Goal: Task Accomplishment & Management: Use online tool/utility

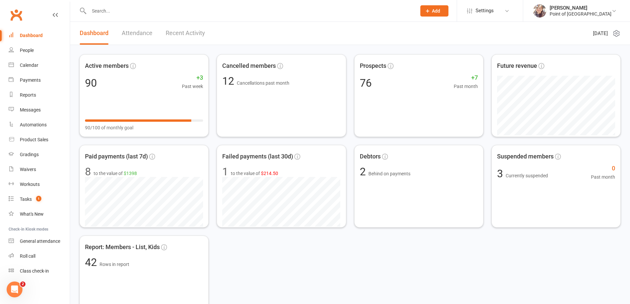
click at [197, 11] on input "text" at bounding box center [249, 10] width 325 height 9
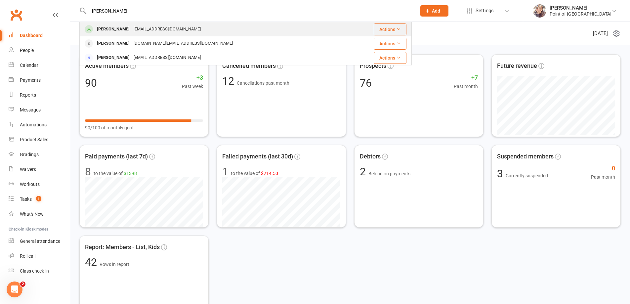
type input "jay"
click at [186, 23] on div "Jay Doi a03g2a9@gmail.com" at bounding box center [213, 30] width 267 height 14
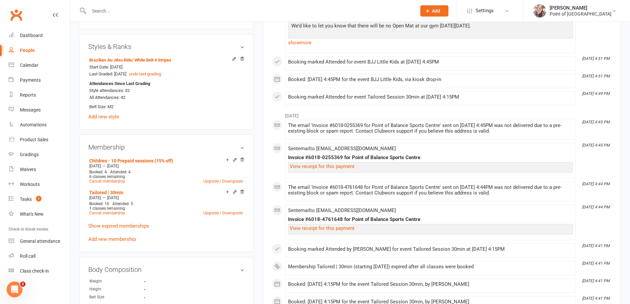
scroll to position [256, 0]
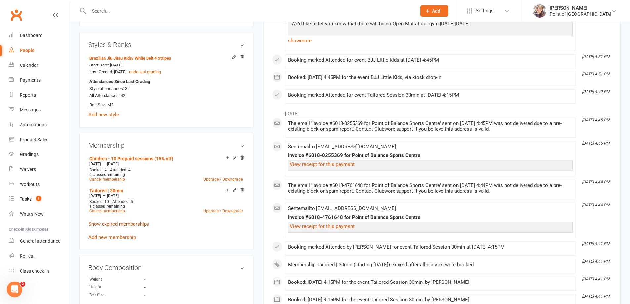
click at [128, 225] on link "Show expired memberships" at bounding box center [118, 224] width 61 height 6
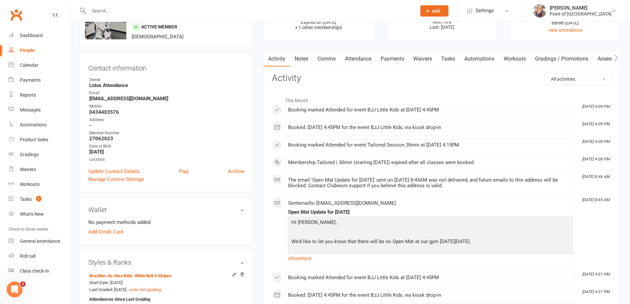
scroll to position [0, 0]
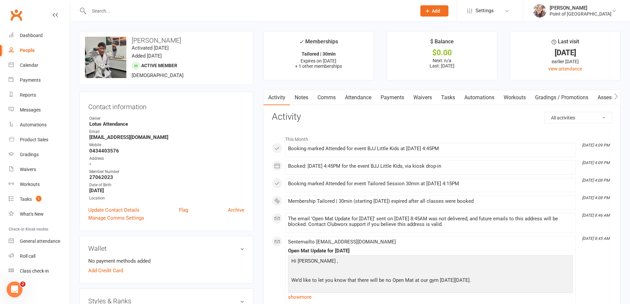
click at [393, 98] on link "Payments" at bounding box center [392, 97] width 33 height 15
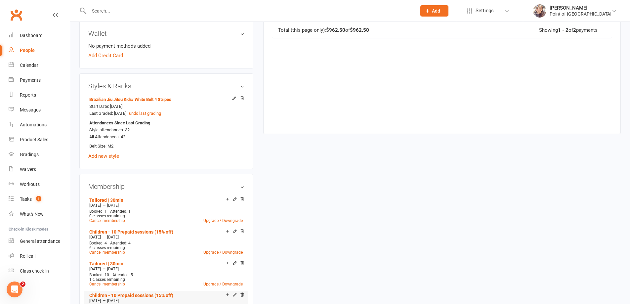
scroll to position [306, 0]
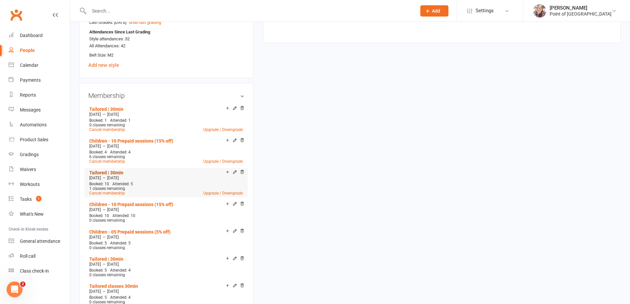
click at [119, 173] on link "Tailored | 30min" at bounding box center [106, 172] width 34 height 5
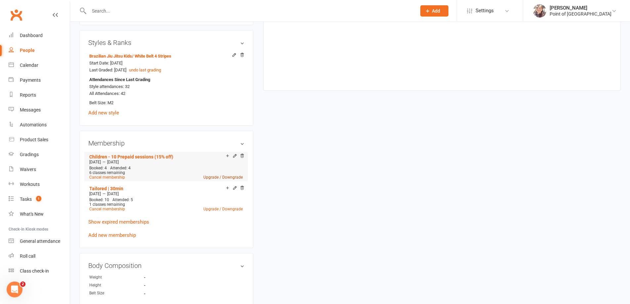
scroll to position [265, 0]
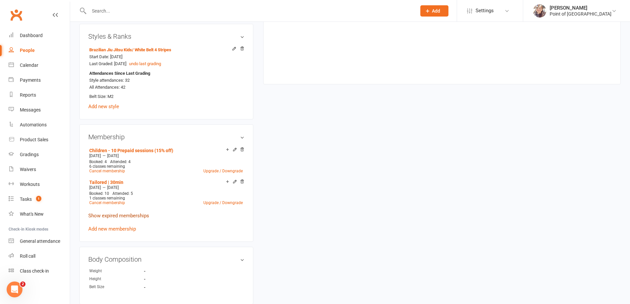
click at [126, 216] on link "Show expired memberships" at bounding box center [118, 216] width 61 height 6
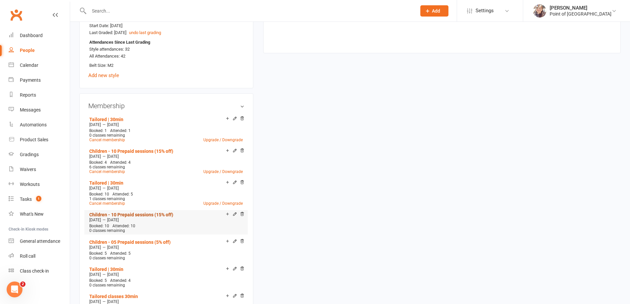
scroll to position [298, 0]
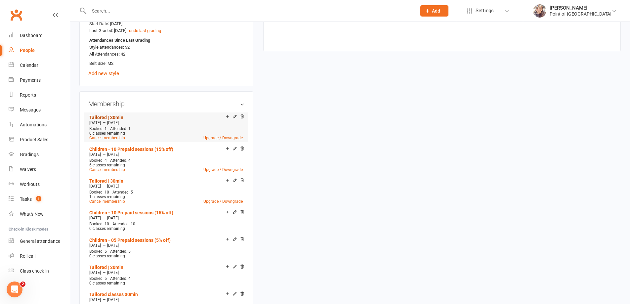
click at [105, 117] on link "Tailored | 30min" at bounding box center [106, 117] width 34 height 5
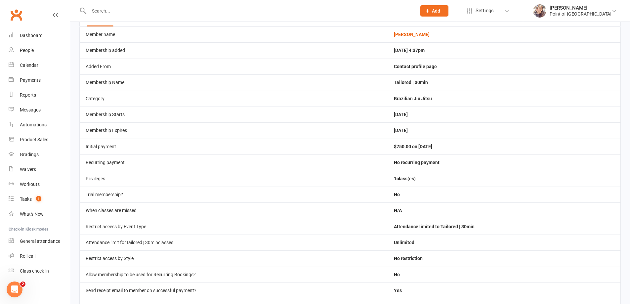
scroll to position [41, 0]
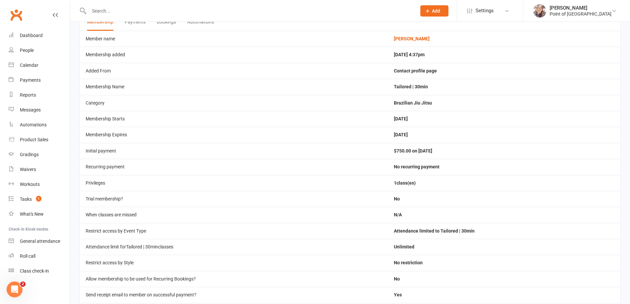
drag, startPoint x: 396, startPoint y: 151, endPoint x: 454, endPoint y: 158, distance: 58.6
click at [454, 158] on td "$750.00 on 29 Jul 2025" at bounding box center [504, 151] width 233 height 16
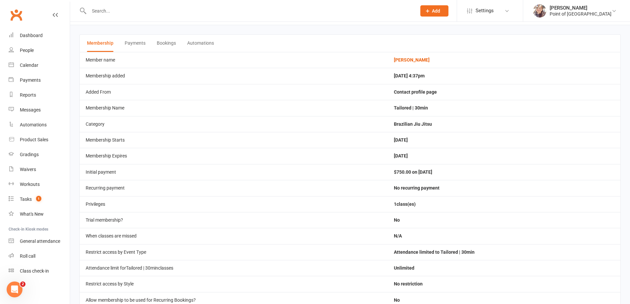
scroll to position [0, 0]
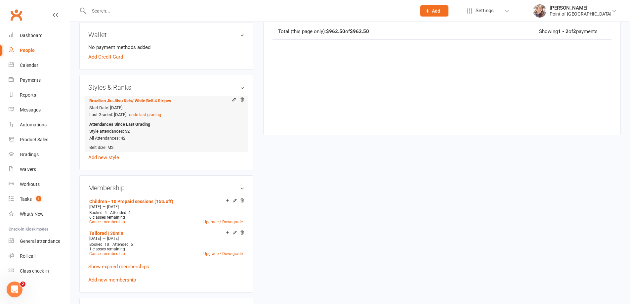
scroll to position [215, 0]
click at [143, 265] on link "Show expired memberships" at bounding box center [118, 265] width 61 height 6
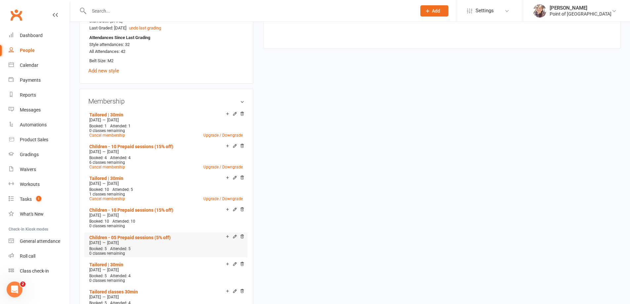
scroll to position [298, 0]
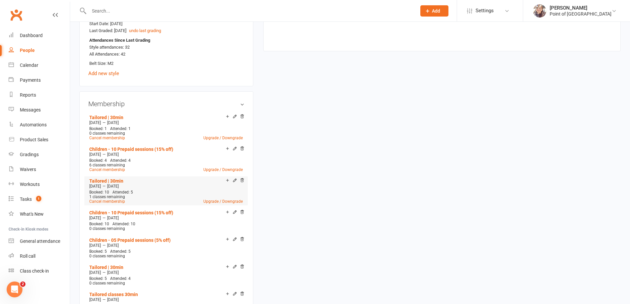
click at [126, 193] on span "Attended: 5" at bounding box center [123, 192] width 21 height 5
click at [116, 178] on link "Tailored | 30min" at bounding box center [106, 180] width 34 height 5
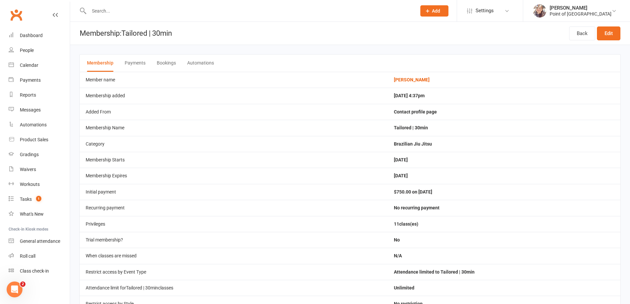
click at [171, 63] on button "Bookings" at bounding box center [166, 63] width 19 height 17
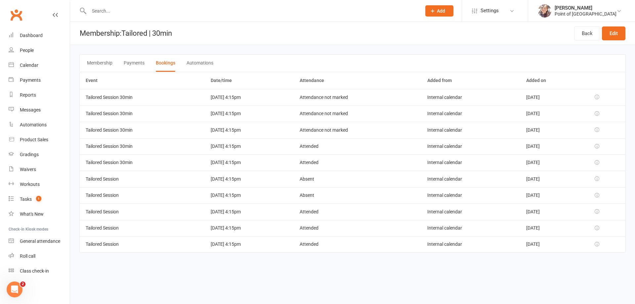
click at [600, 196] on icon at bounding box center [597, 195] width 5 height 5
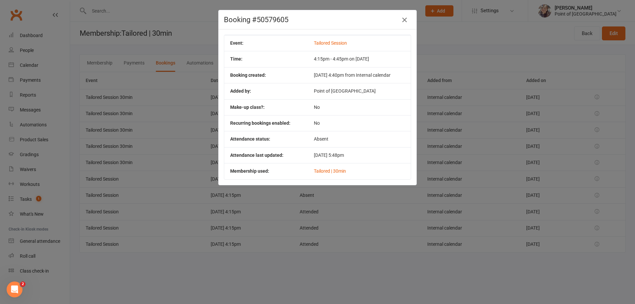
click at [403, 23] on icon "button" at bounding box center [405, 20] width 8 height 8
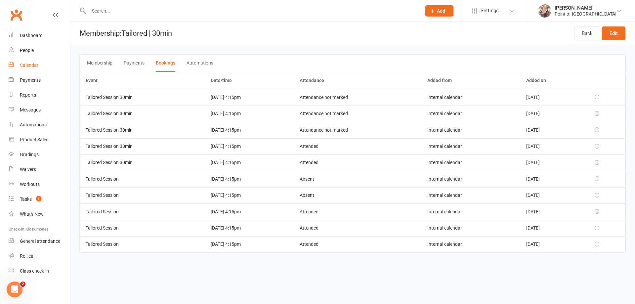
click at [38, 64] on div "Calendar" at bounding box center [29, 65] width 19 height 5
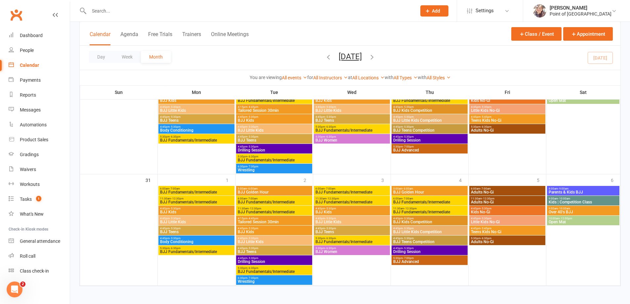
scroll to position [525, 0]
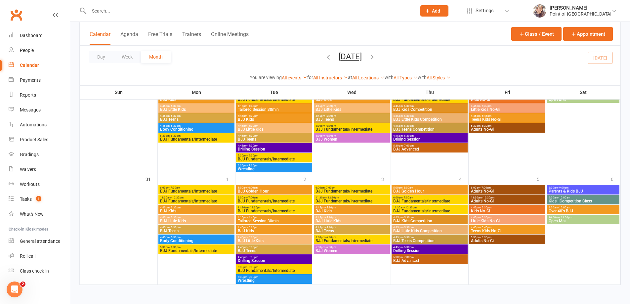
click at [376, 60] on icon "button" at bounding box center [372, 56] width 7 height 7
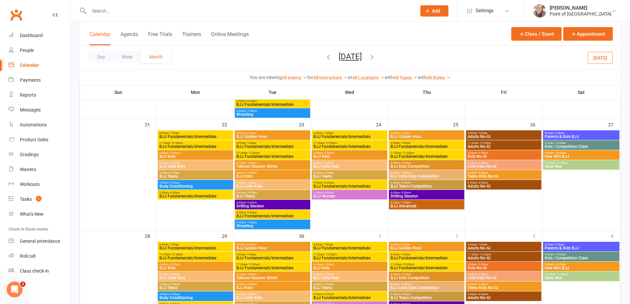
scroll to position [356, 0]
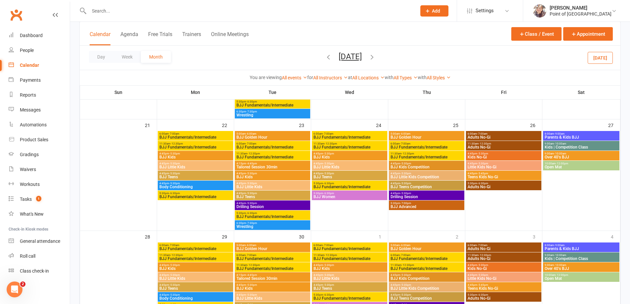
click at [273, 164] on span "4:15pm - 4:45pm" at bounding box center [272, 163] width 73 height 3
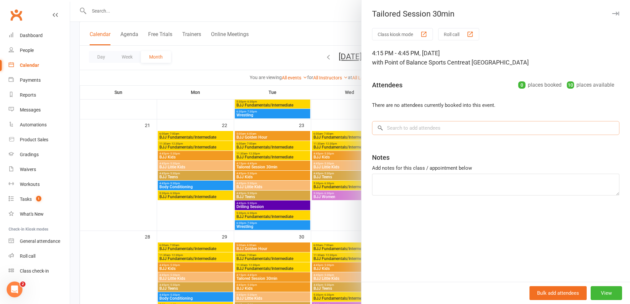
click at [499, 132] on input "search" at bounding box center [496, 128] width 248 height 14
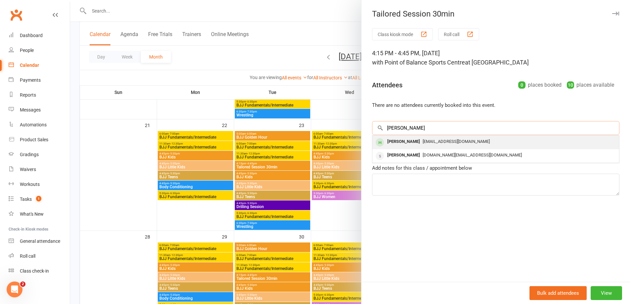
type input "jay"
click at [436, 143] on span "[EMAIL_ADDRESS][DOMAIN_NAME]" at bounding box center [456, 141] width 67 height 5
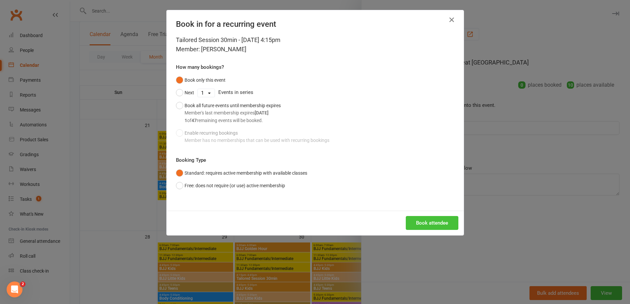
click at [433, 225] on button "Book attendee" at bounding box center [432, 223] width 53 height 14
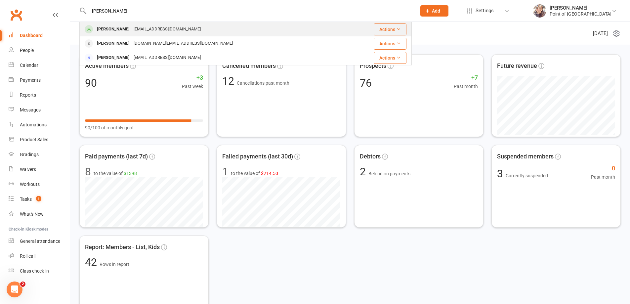
type input "jay"
click at [150, 26] on div "[EMAIL_ADDRESS][DOMAIN_NAME]" at bounding box center [167, 29] width 71 height 10
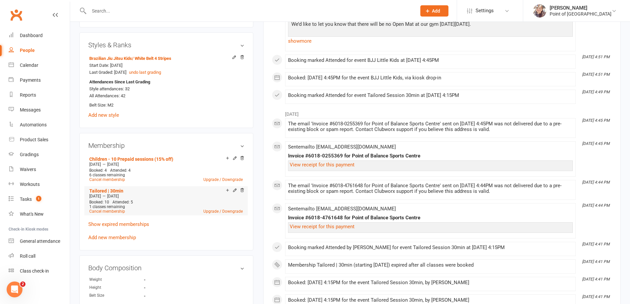
scroll to position [256, 0]
click at [135, 227] on p "Show expired memberships" at bounding box center [166, 224] width 156 height 8
click at [135, 224] on link "Show expired memberships" at bounding box center [118, 224] width 61 height 6
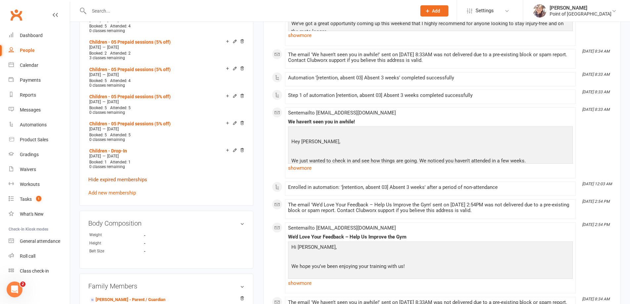
click at [125, 177] on link "Hide expired memberships" at bounding box center [117, 180] width 59 height 6
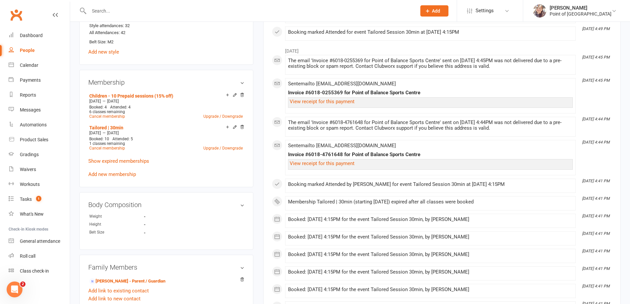
scroll to position [290, 0]
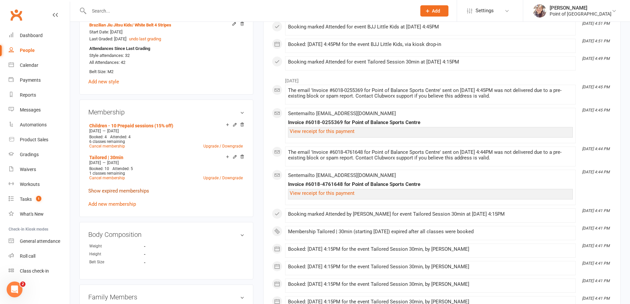
click at [131, 189] on link "Show expired memberships" at bounding box center [118, 191] width 61 height 6
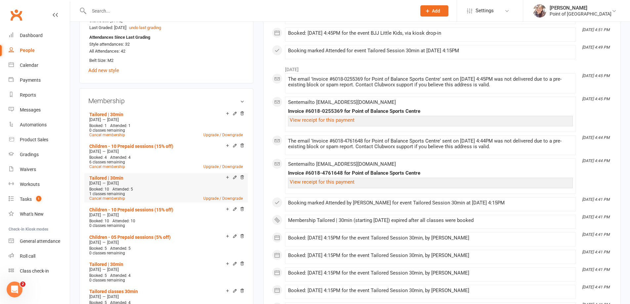
scroll to position [298, 0]
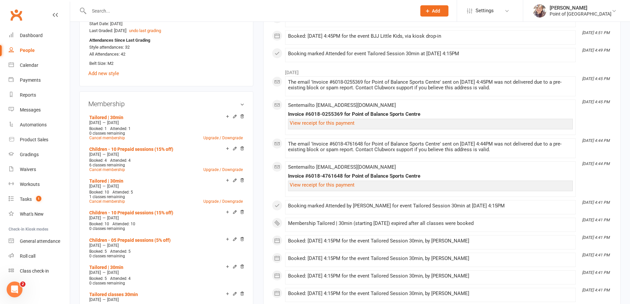
click at [14, 288] on icon "Open Intercom Messenger" at bounding box center [14, 289] width 11 height 11
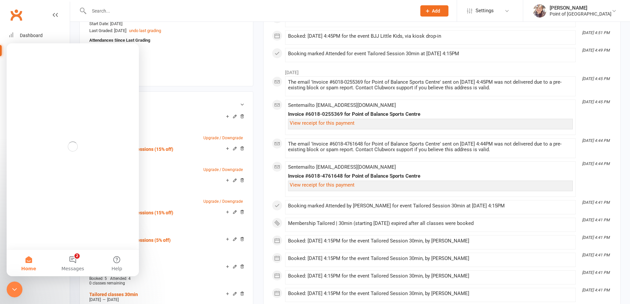
scroll to position [0, 0]
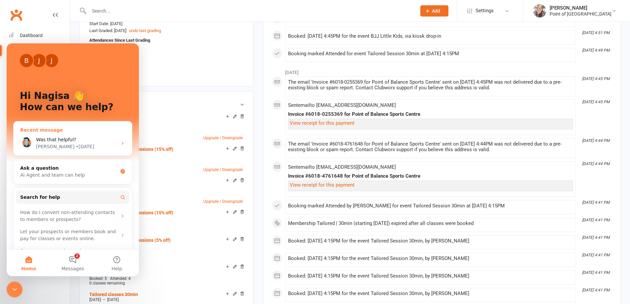
click at [90, 136] on div "Was that helpful? Toby • 4d ago" at bounding box center [73, 143] width 118 height 24
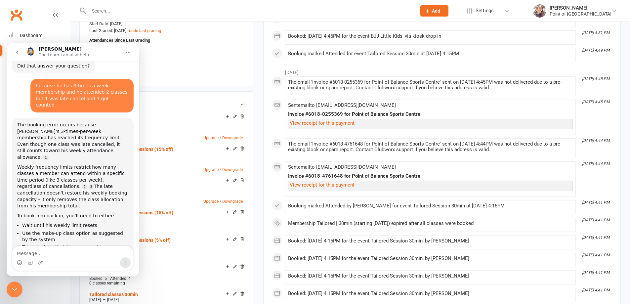
scroll to position [686, 0]
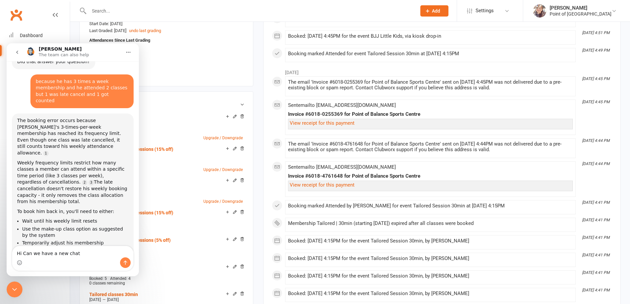
type textarea "Hi Can we have a new chat?"
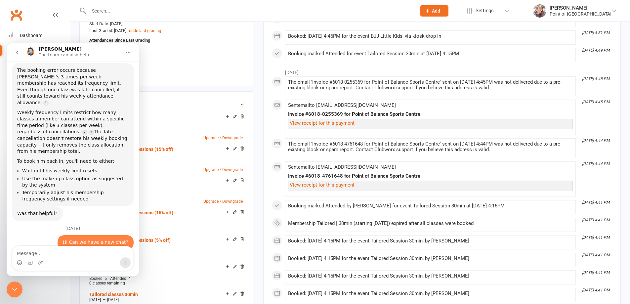
scroll to position [756, 0]
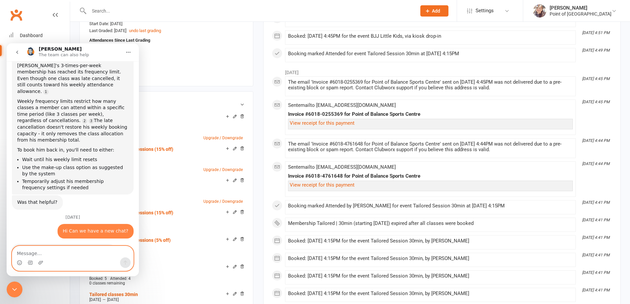
click at [74, 254] on textarea "Message…" at bounding box center [72, 251] width 121 height 11
type textarea "O"
type textarea "One of our member, Jay Doi, has tailo"
click at [14, 292] on icon "Close Intercom Messenger" at bounding box center [15, 290] width 8 height 8
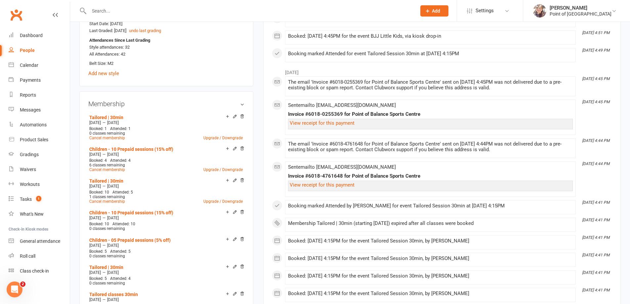
click at [14, 292] on icon "Open Intercom Messenger" at bounding box center [14, 289] width 11 height 11
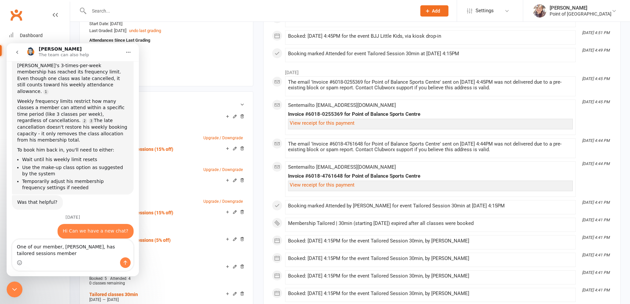
scroll to position [763, 0]
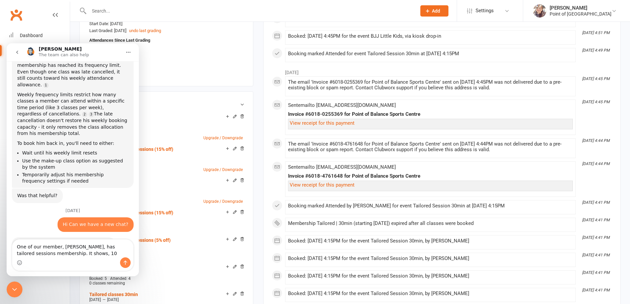
type textarea "One of our member, Jay Doi, has tailored sessions membership. It shows, 10"
click at [19, 288] on div "Close Intercom Messenger" at bounding box center [15, 290] width 16 height 16
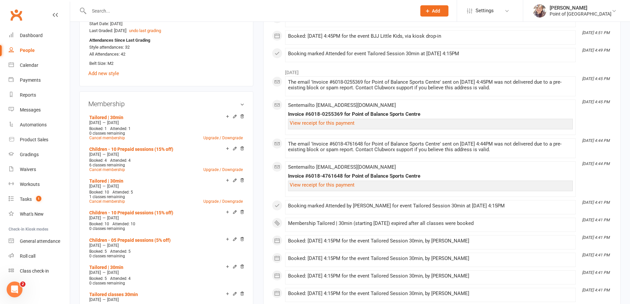
click at [17, 289] on icon "Open Intercom Messenger" at bounding box center [14, 289] width 11 height 11
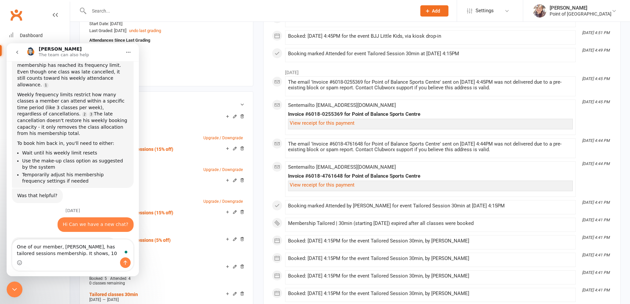
click at [65, 254] on textarea "One of our member, Jay Doi, has tailored sessions membership. It shows, 10" at bounding box center [72, 249] width 121 height 18
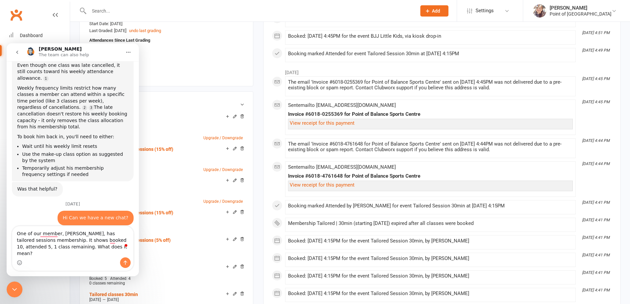
type textarea "One of our member, [PERSON_NAME], has tailored sessions membership. It shows bo…"
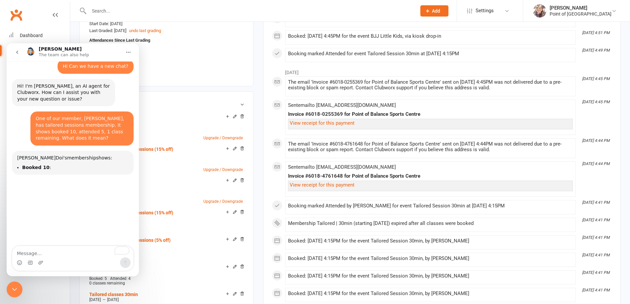
scroll to position [934, 0]
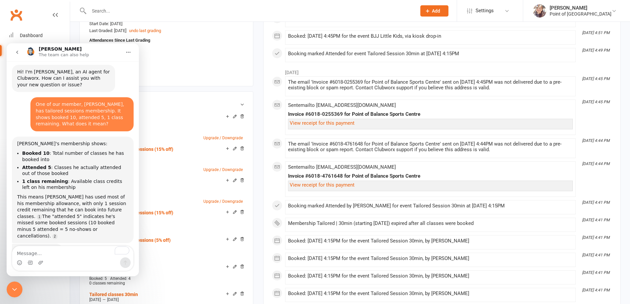
click at [11, 288] on icon "Close Intercom Messenger" at bounding box center [15, 290] width 8 height 8
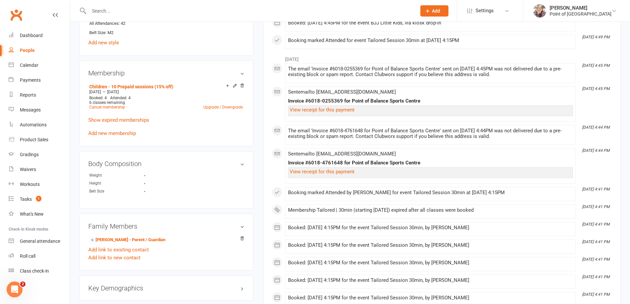
scroll to position [323, 0]
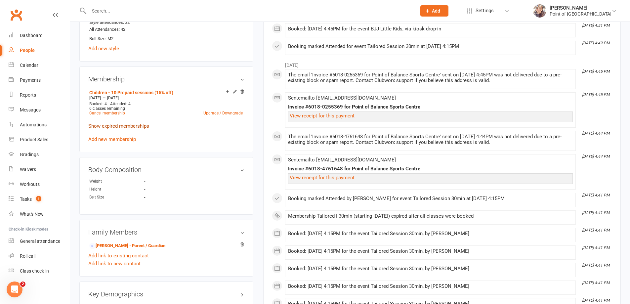
click at [138, 124] on link "Show expired memberships" at bounding box center [118, 126] width 61 height 6
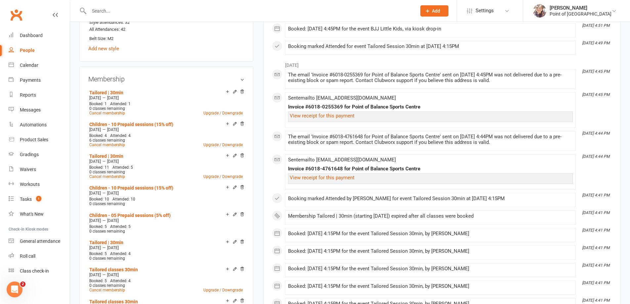
click at [19, 291] on div "Open Intercom Messenger" at bounding box center [15, 290] width 22 height 22
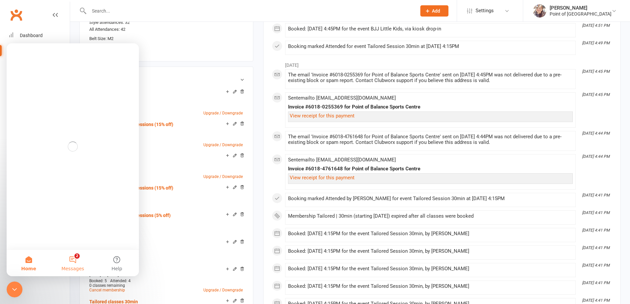
scroll to position [0, 0]
click at [70, 263] on button "2 Messages" at bounding box center [73, 263] width 44 height 26
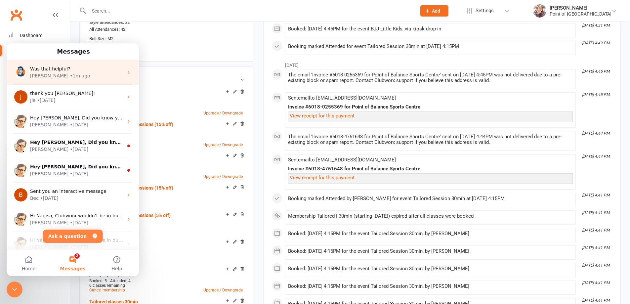
click at [87, 70] on div "Was that helpful?" at bounding box center [76, 69] width 93 height 7
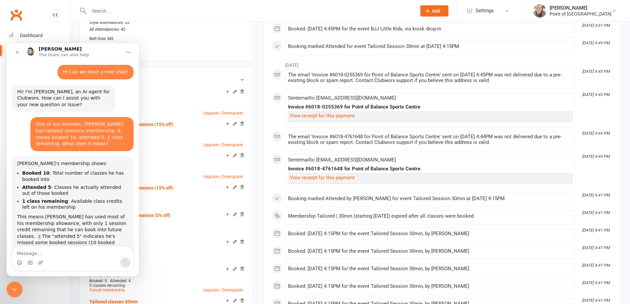
scroll to position [916, 0]
click at [63, 255] on textarea "Message…" at bounding box center [72, 251] width 121 height 11
type textarea "thank you!"
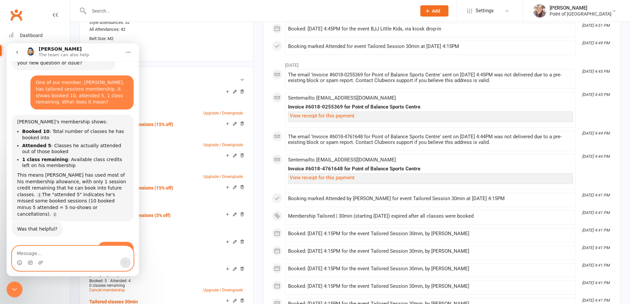
scroll to position [968, 0]
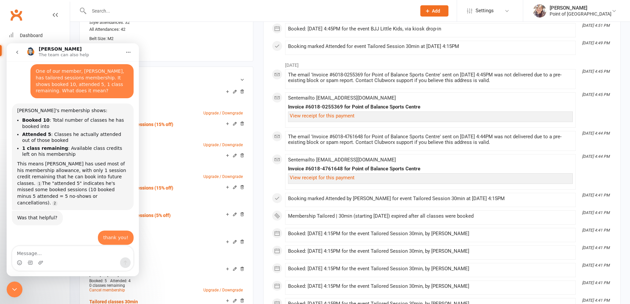
click at [12, 293] on icon "Close Intercom Messenger" at bounding box center [15, 290] width 8 height 8
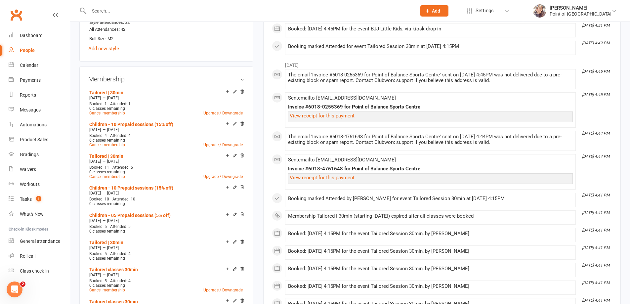
click at [103, 15] on input "text" at bounding box center [249, 10] width 325 height 9
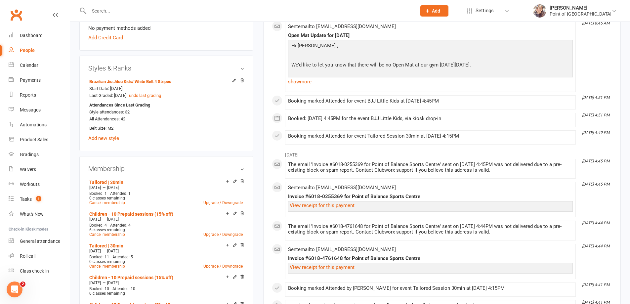
scroll to position [232, 0]
click at [116, 7] on input "text" at bounding box center [249, 10] width 325 height 9
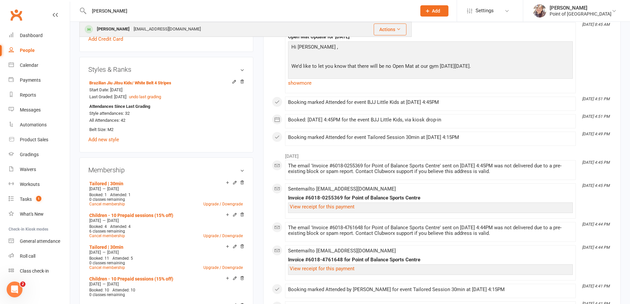
type input "[PERSON_NAME]"
click at [132, 29] on div "[EMAIL_ADDRESS][DOMAIN_NAME]" at bounding box center [167, 29] width 71 height 10
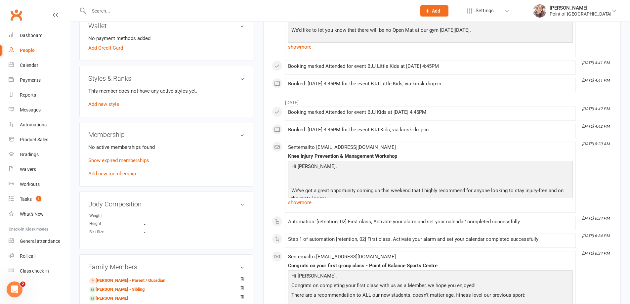
scroll to position [207, 0]
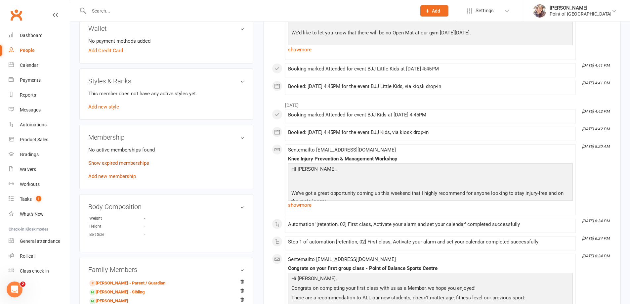
click at [128, 162] on link "Show expired memberships" at bounding box center [118, 163] width 61 height 6
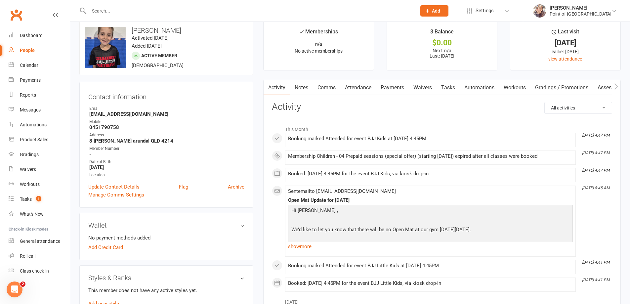
scroll to position [0, 0]
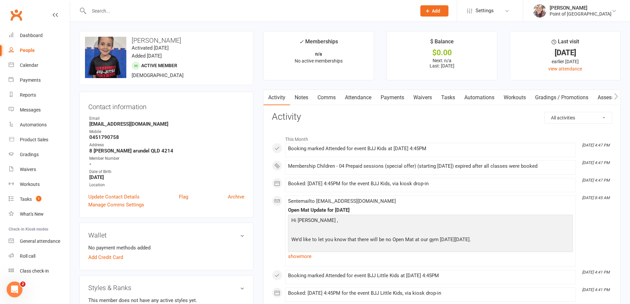
click at [362, 94] on link "Attendance" at bounding box center [358, 97] width 36 height 15
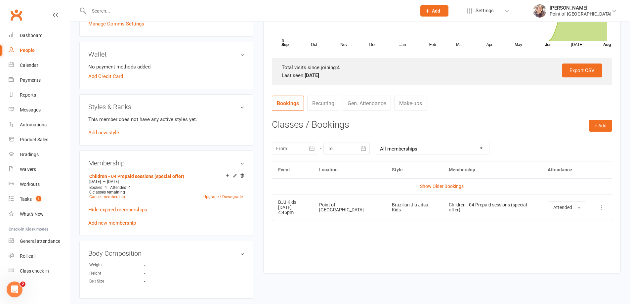
scroll to position [182, 0]
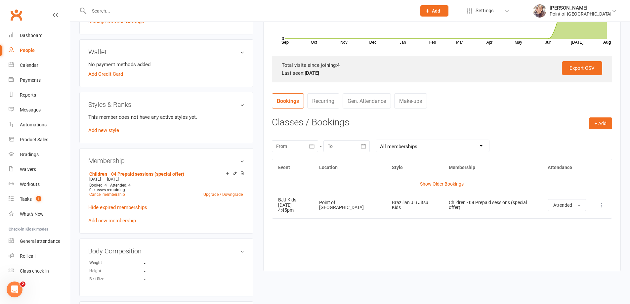
click at [293, 148] on div at bounding box center [295, 146] width 46 height 12
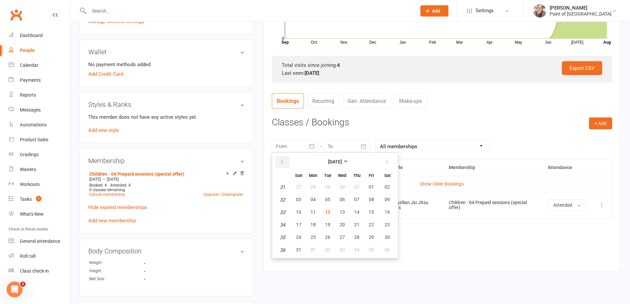
click at [282, 161] on icon "button" at bounding box center [282, 161] width 5 height 5
click at [298, 188] on span "29" at bounding box center [298, 186] width 5 height 5
type input "[DATE]"
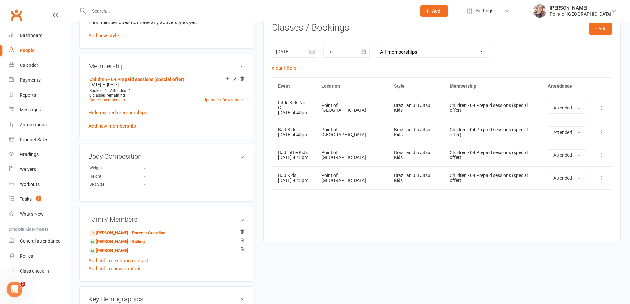
scroll to position [281, 0]
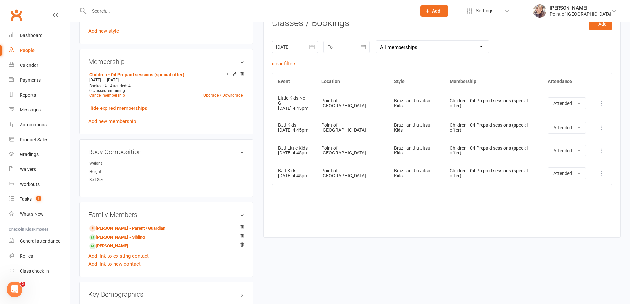
click at [316, 226] on div "Event Location Style Membership Attendance Show Older Bookings Little Kids No-G…" at bounding box center [442, 150] width 340 height 155
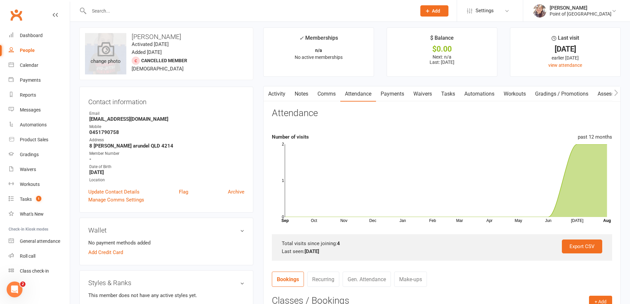
scroll to position [0, 0]
